Goal: Navigation & Orientation: Locate item on page

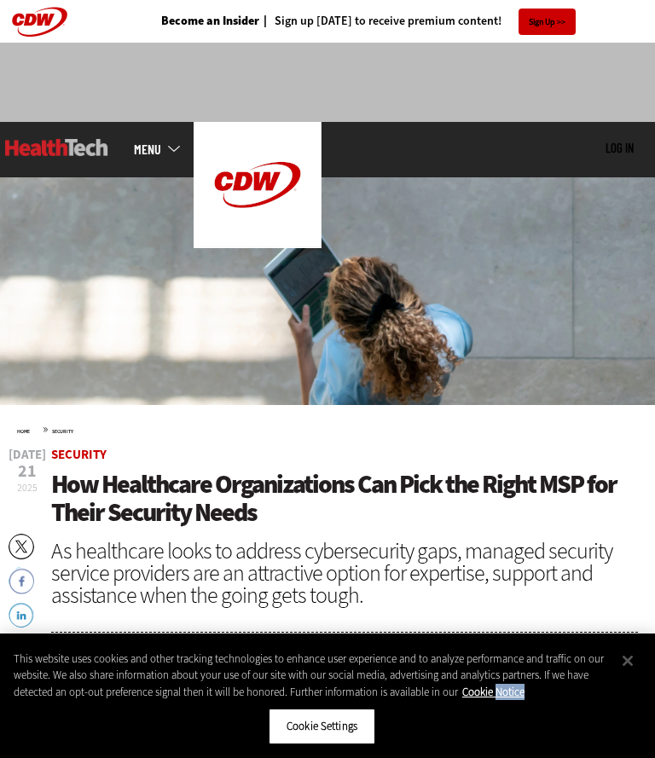
click at [1, 752] on div "Cookie Settings" at bounding box center [327, 733] width 655 height 49
click at [3, 750] on div "Cookie Settings" at bounding box center [327, 733] width 655 height 49
click at [2, 750] on div "Cookie Settings" at bounding box center [327, 733] width 655 height 49
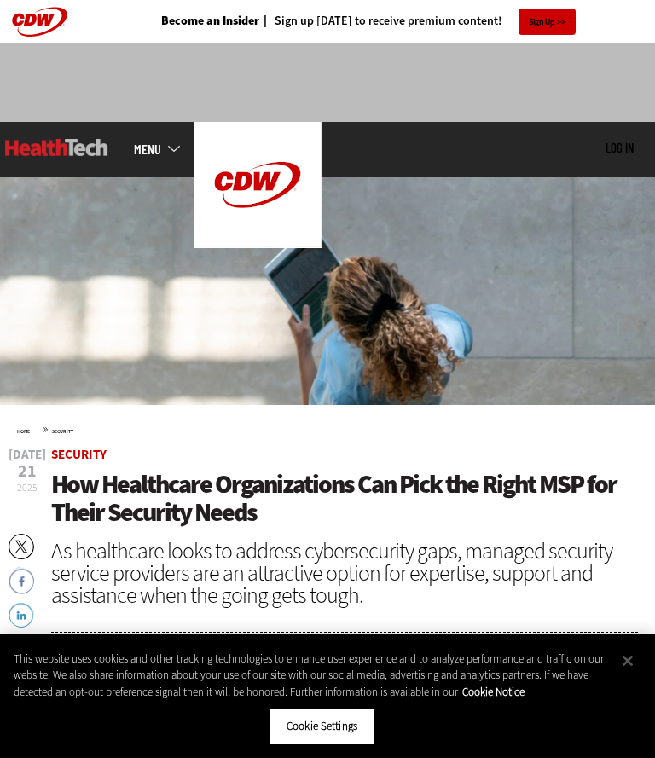
click at [1, 751] on div "Cookie Settings" at bounding box center [327, 733] width 655 height 49
click at [1, 750] on div "Cookie Settings" at bounding box center [327, 733] width 655 height 49
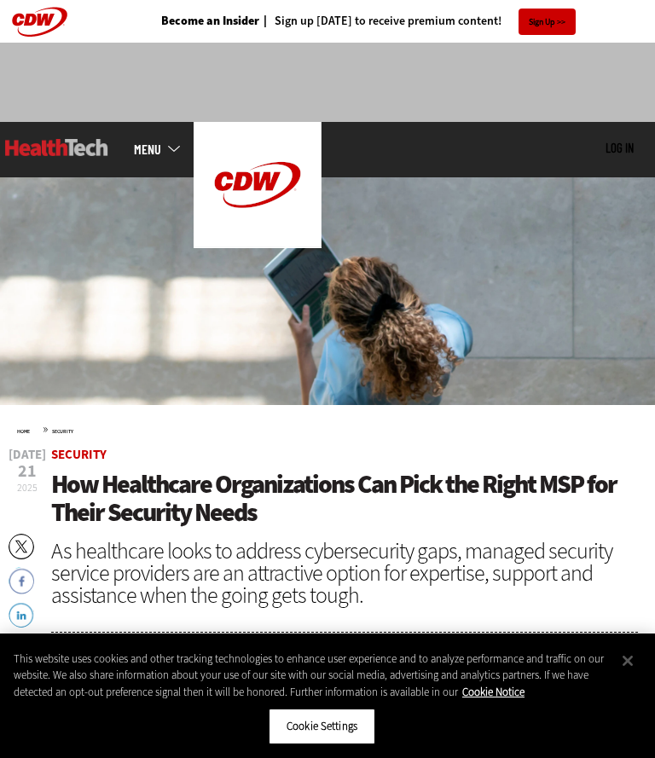
click at [0, 751] on div "Cookie Settings" at bounding box center [327, 733] width 655 height 49
click at [0, 750] on div "Cookie Settings" at bounding box center [327, 733] width 655 height 49
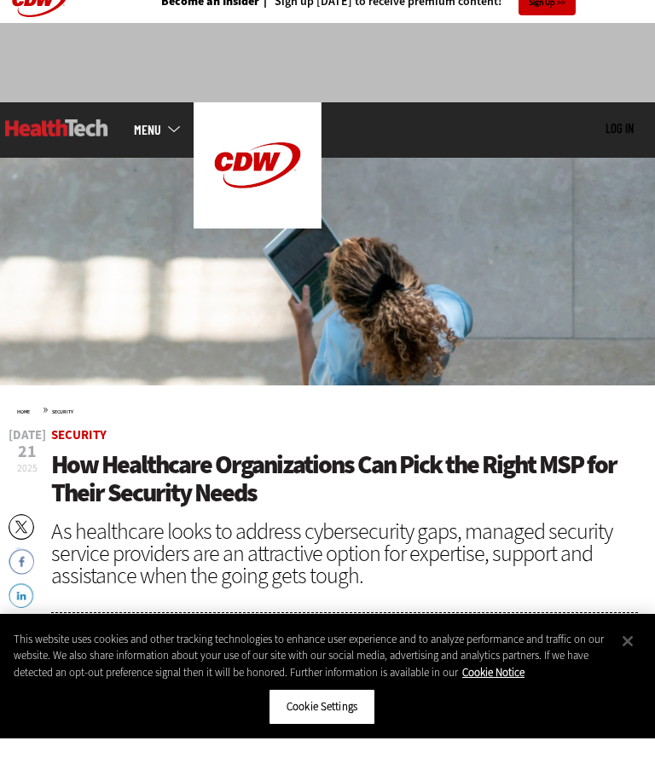
scroll to position [20, 0]
